Goal: Communication & Community: Participate in discussion

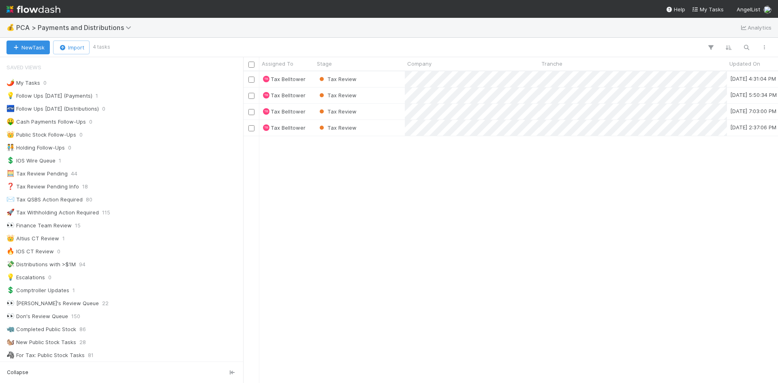
scroll to position [324, 0]
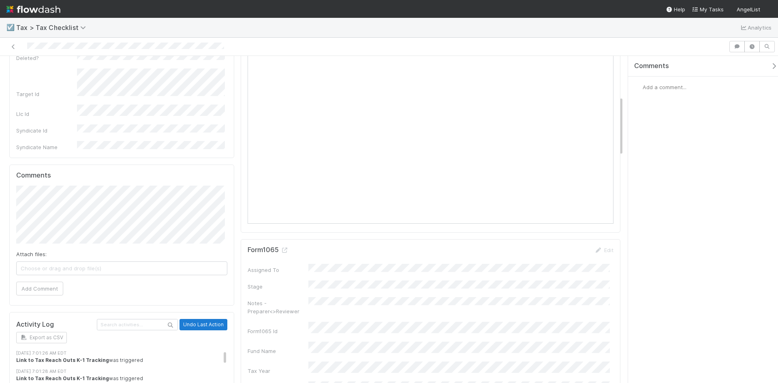
scroll to position [365, 0]
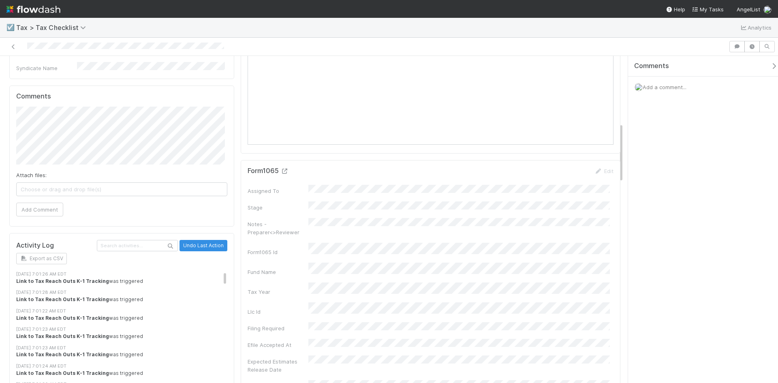
click at [284, 174] on link at bounding box center [284, 171] width 8 height 6
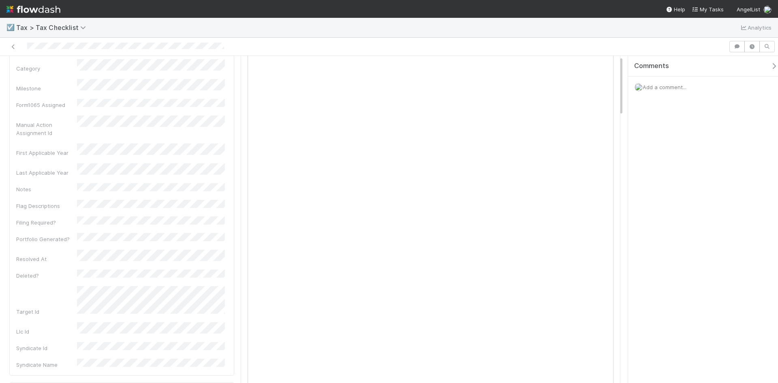
scroll to position [0, 0]
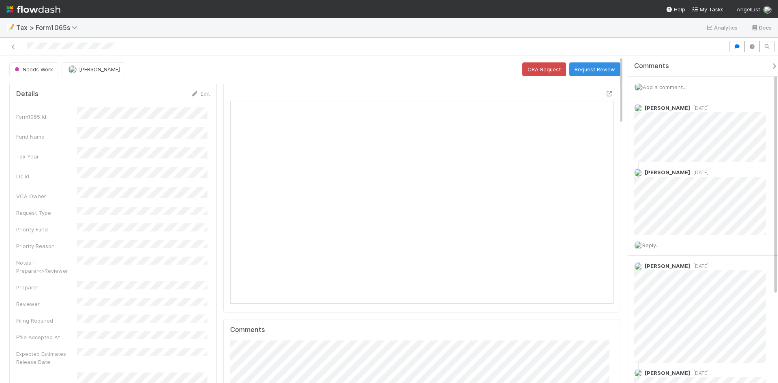
scroll to position [158, 373]
click at [667, 82] on div "Add a comment..." at bounding box center [706, 87] width 156 height 21
click at [657, 90] on span "Add a comment..." at bounding box center [664, 87] width 44 height 6
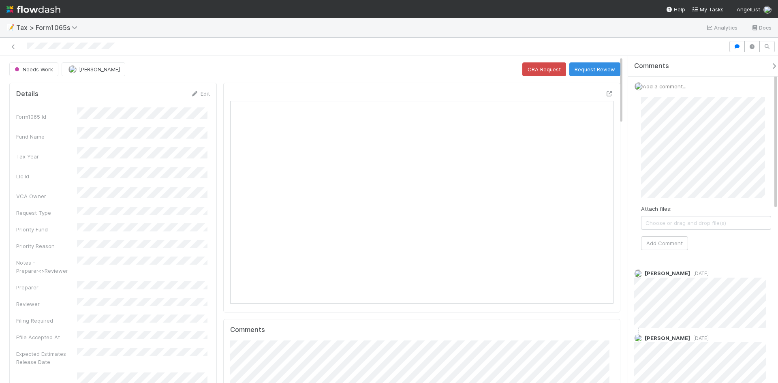
scroll to position [0, 0]
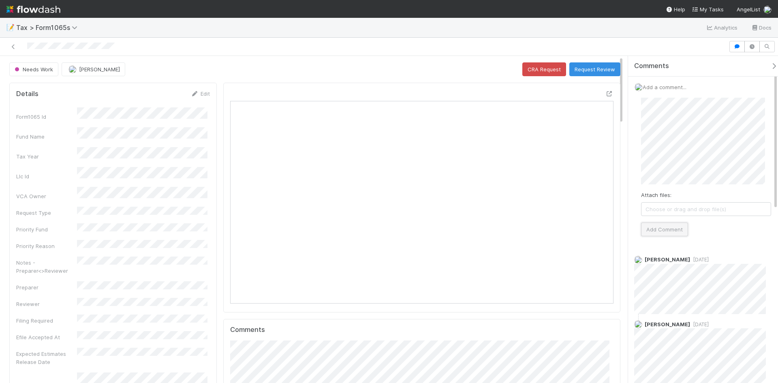
click at [667, 230] on button "Add Comment" at bounding box center [664, 229] width 47 height 14
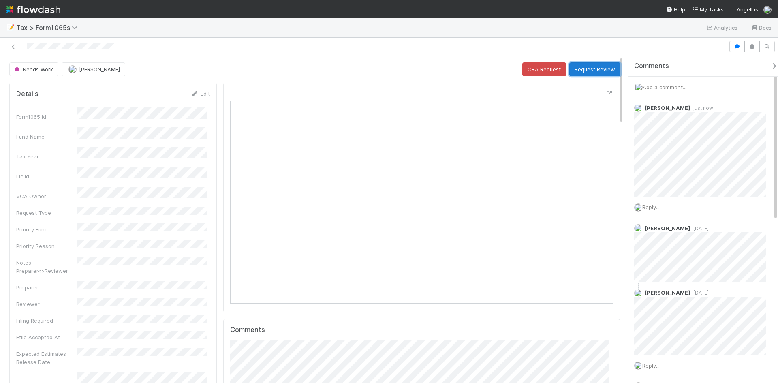
click at [584, 70] on button "Request Review" at bounding box center [594, 69] width 51 height 14
